Goal: Task Accomplishment & Management: Complete application form

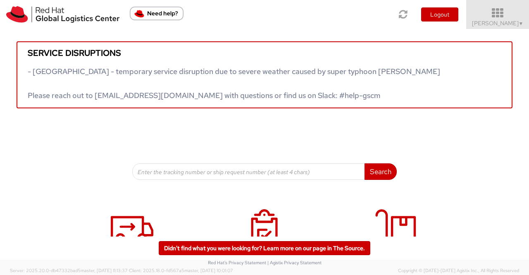
click at [519, 22] on span "▼" at bounding box center [521, 23] width 5 height 7
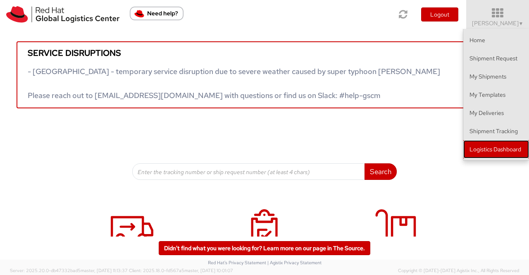
click at [508, 149] on link "Logistics Dashboard" at bounding box center [496, 149] width 66 height 18
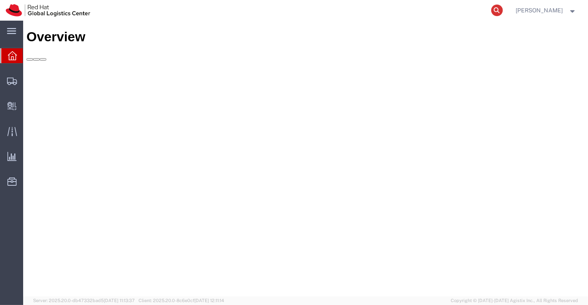
click at [496, 11] on icon at bounding box center [497, 11] width 12 height 12
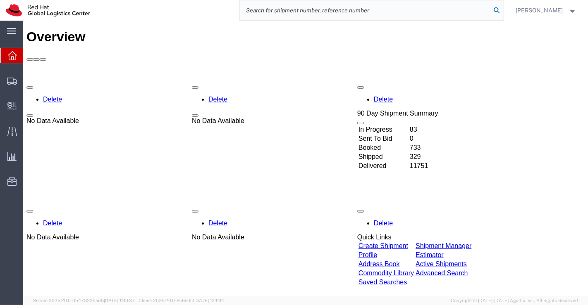
paste input "393781248741"
type input "393781248741"
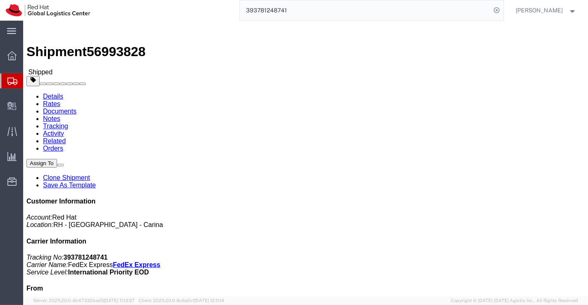
click link "Clone Shipment"
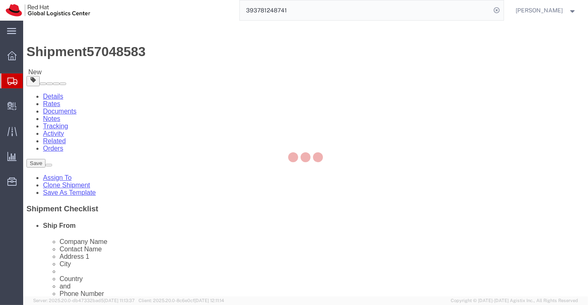
select select "37925"
select select "39291"
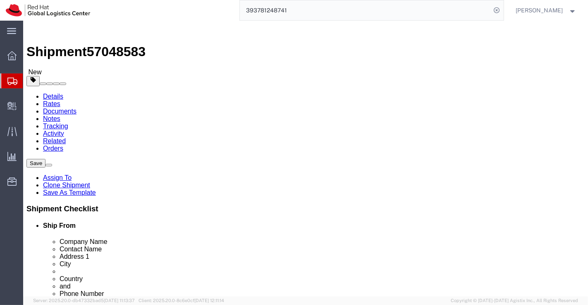
drag, startPoint x: 339, startPoint y: 139, endPoint x: 263, endPoint y: 141, distance: 76.5
click div "Company [PERSON_NAME]"
drag, startPoint x: 356, startPoint y: 162, endPoint x: 262, endPoint y: 158, distance: 93.5
click div "Company Name PT. Red Hat Indonesia"
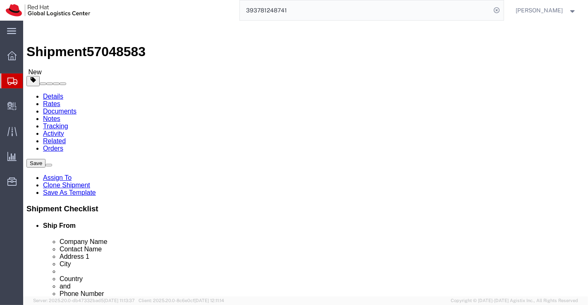
drag, startPoint x: 360, startPoint y: 178, endPoint x: 251, endPoint y: 177, distance: 108.7
click div "Contact Name [PERSON_NAME]"
drag, startPoint x: 378, startPoint y: 191, endPoint x: 250, endPoint y: 193, distance: 128.6
click div "Address 1 Scbd, Jl. Jend. Sudirman No.52-53"
select select
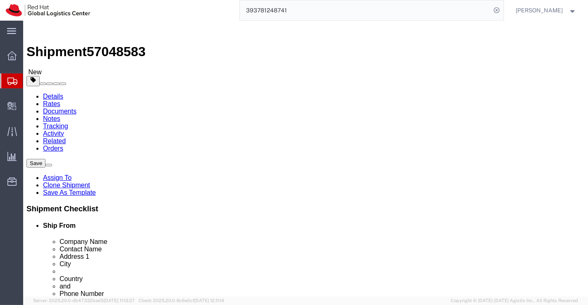
drag, startPoint x: 331, startPoint y: 212, endPoint x: 262, endPoint y: 208, distance: 69.2
click div "Address [GEOGRAPHIC_DATA]"
drag, startPoint x: 295, startPoint y: 177, endPoint x: 173, endPoint y: 111, distance: 138.9
click input "text"
paste input "[PERSON_NAME]"
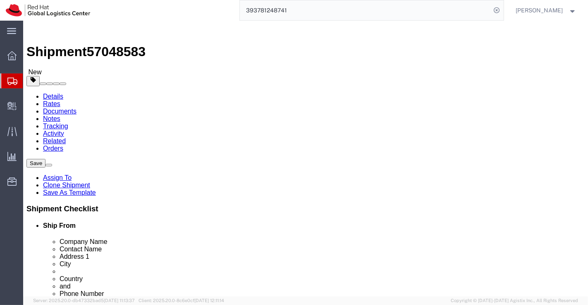
type input "[PERSON_NAME]"
click input "text"
paste input "[PERSON_NAME]"
type input "[PERSON_NAME]"
click input "text"
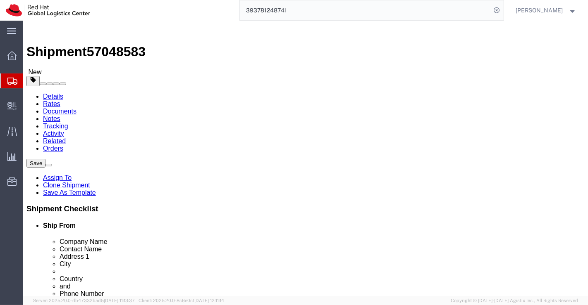
paste input "Futaba [DATE]"
type input "Futaba [DATE]"
select select
drag, startPoint x: 310, startPoint y: 222, endPoint x: 264, endPoint y: 226, distance: 46.4
click div "City [GEOGRAPHIC_DATA]"
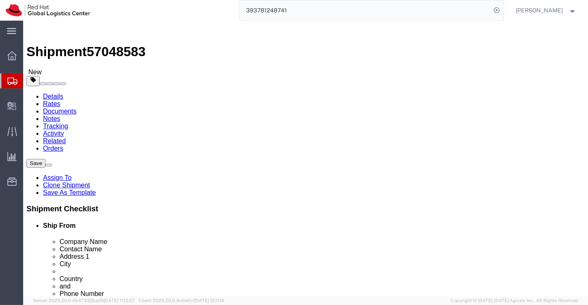
select select
paste input "Shinagawa-ku"
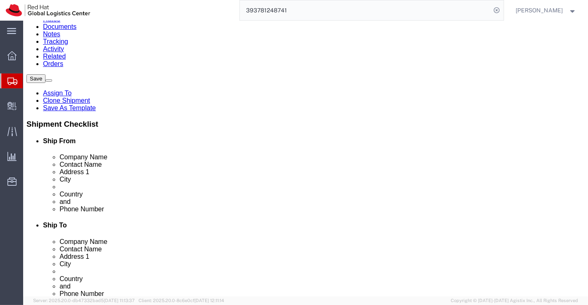
scroll to position [138, 0]
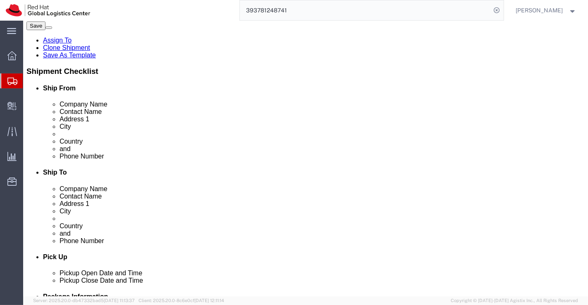
type input "Shinagawa-ku"
select select
type input "T"
type input "[PERSON_NAME]"
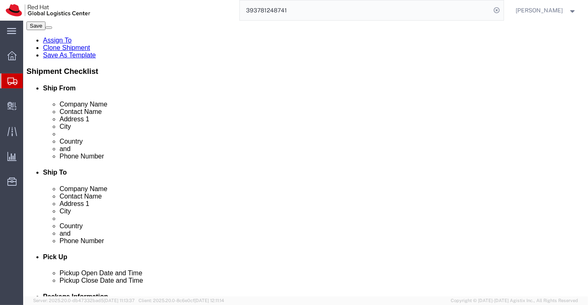
select select
select select "JP"
drag, startPoint x: 300, startPoint y: 132, endPoint x: 270, endPoint y: 134, distance: 30.6
click div "Postal Code 12190"
paste input "142-0043"
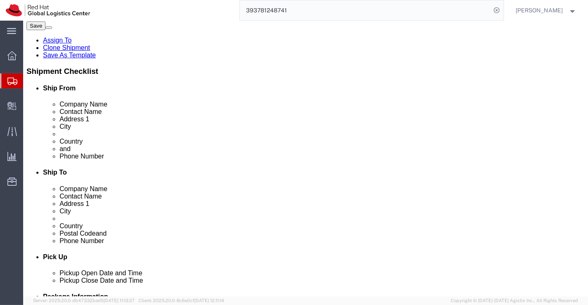
type input "142-0043"
select select
click div "Pickup Date and Time"
drag, startPoint x: 335, startPoint y: 149, endPoint x: 289, endPoint y: 147, distance: 45.5
click input "[PHONE_NUMBER]"
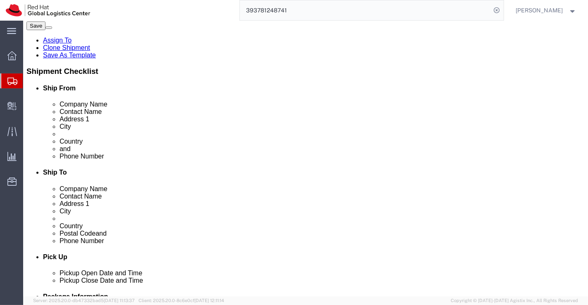
paste input "[PHONE_NUMBER]"
type input "[PHONE_NUMBER]"
drag, startPoint x: 363, startPoint y: 164, endPoint x: 280, endPoint y: 165, distance: 83.1
click div "[EMAIL_ADDRESS][DOMAIN_NAME]"
checkbox input "false"
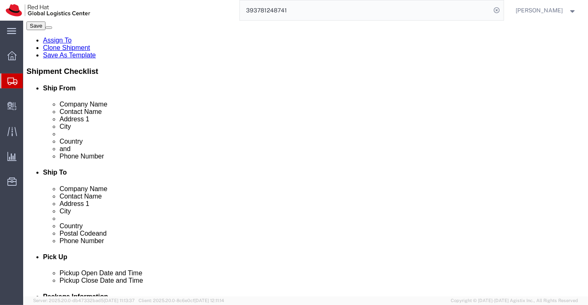
paste input "[EMAIL_ADDRESS][DOMAIN_NAME]"
type input "[EMAIL_ADDRESS][DOMAIN_NAME],"
checkbox input "true"
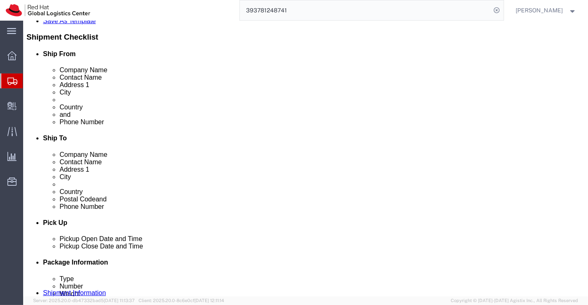
paste input "[EMAIL_ADDRESS][DOMAIN_NAME]"
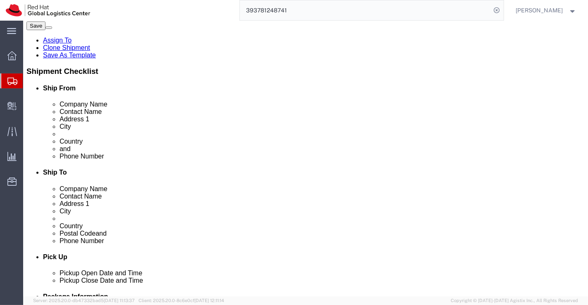
type input "[EMAIL_ADDRESS][DOMAIN_NAME],[EMAIL_ADDRESS][DOMAIN_NAME]"
